Goal: Task Accomplishment & Management: Use online tool/utility

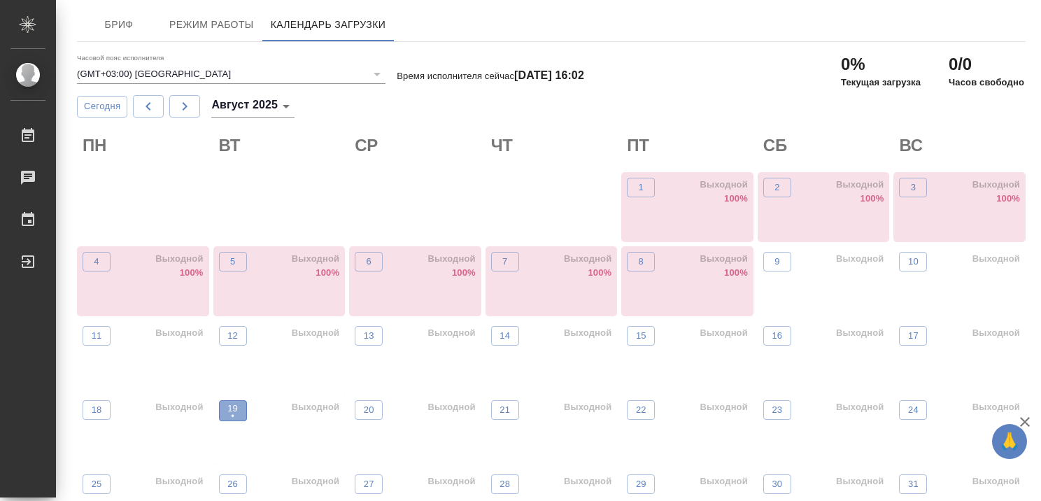
click at [235, 412] on p "•" at bounding box center [232, 416] width 10 height 14
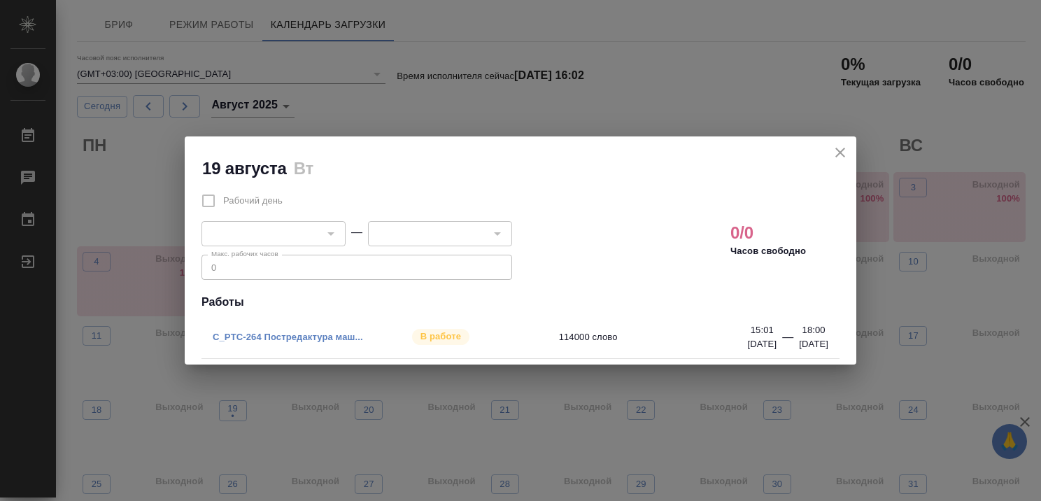
click at [276, 334] on link "C_PTC-264 Постредактура маш..." at bounding box center [288, 337] width 150 height 10
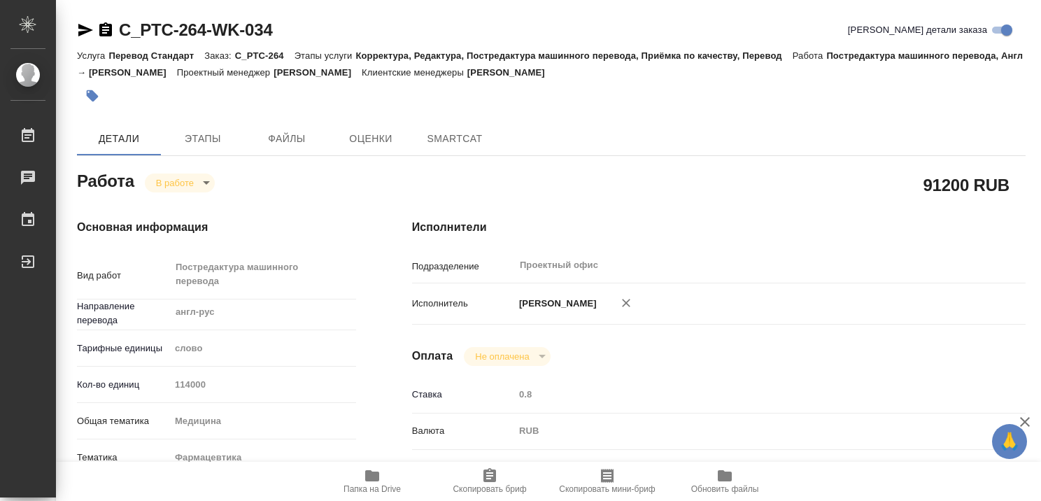
type textarea "x"
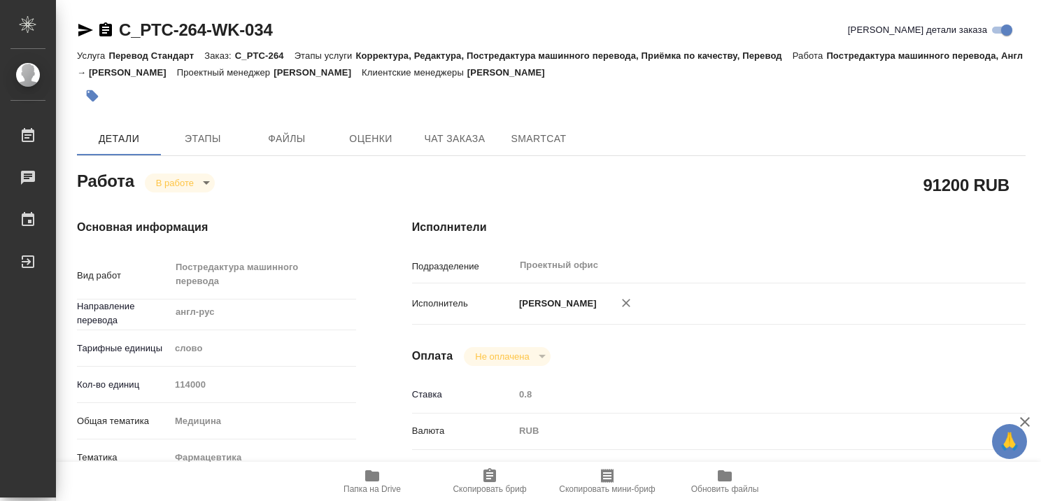
type textarea "x"
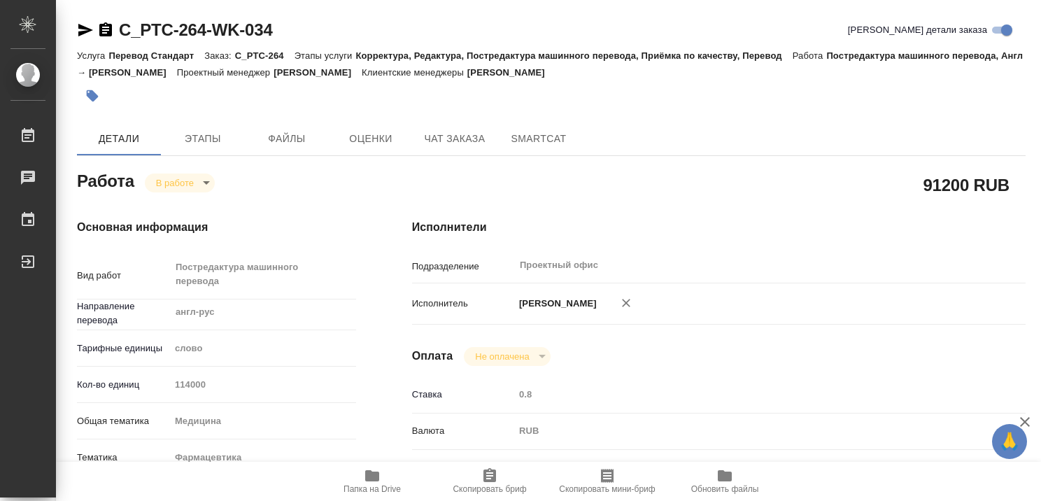
type textarea "x"
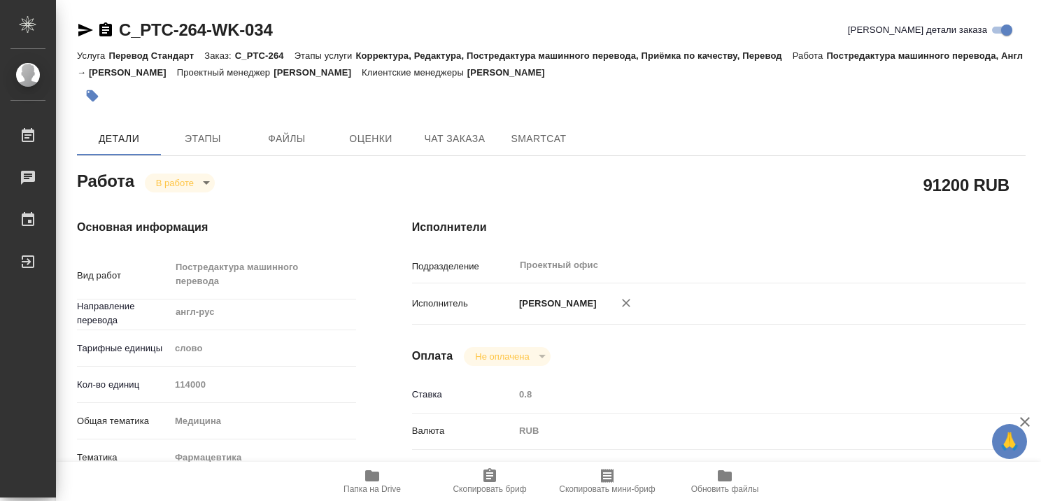
type textarea "x"
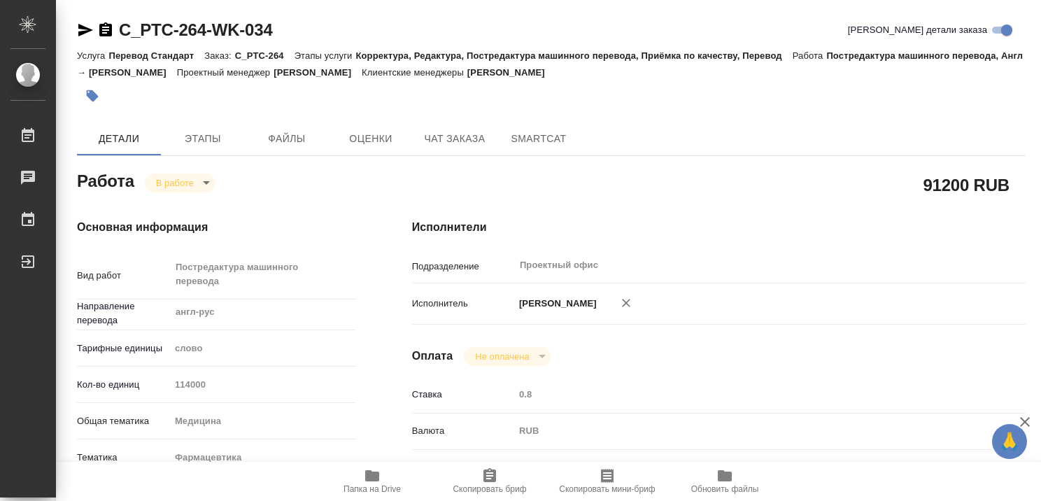
click at [363, 476] on span "Папка на Drive" at bounding box center [372, 481] width 101 height 27
